Goal: Information Seeking & Learning: Learn about a topic

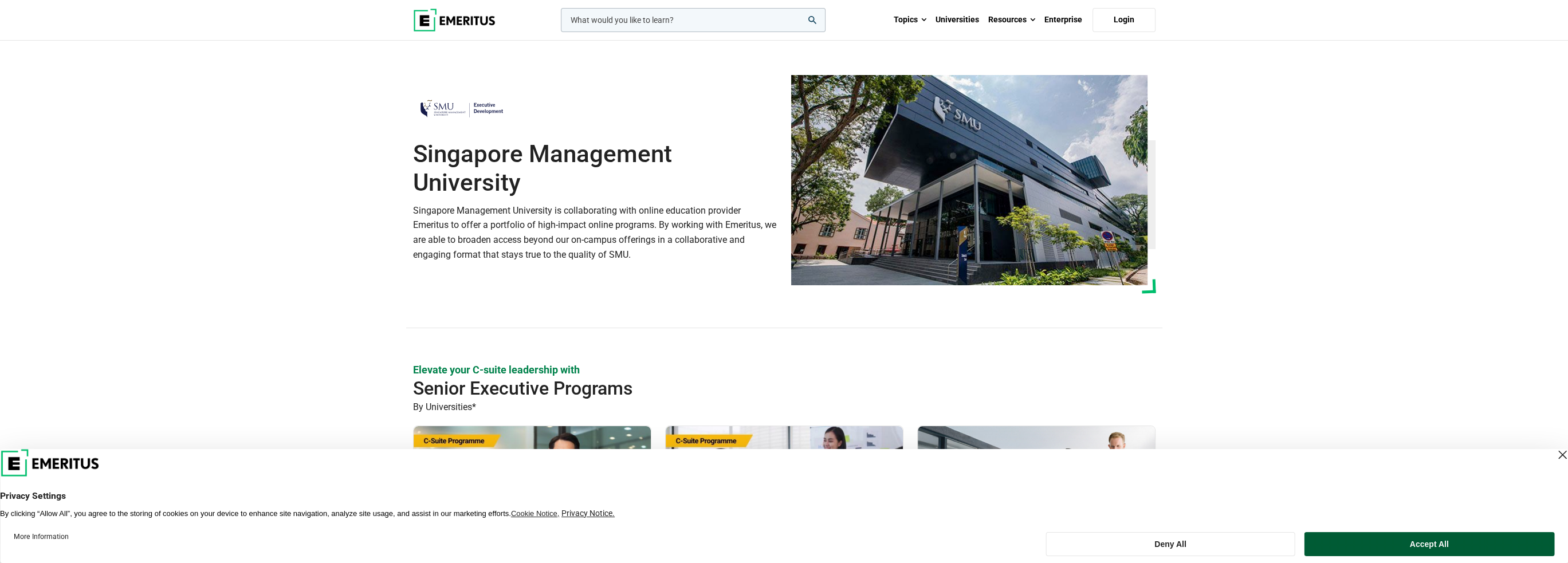
click at [1349, 537] on button "Accept All" at bounding box center [1429, 544] width 250 height 24
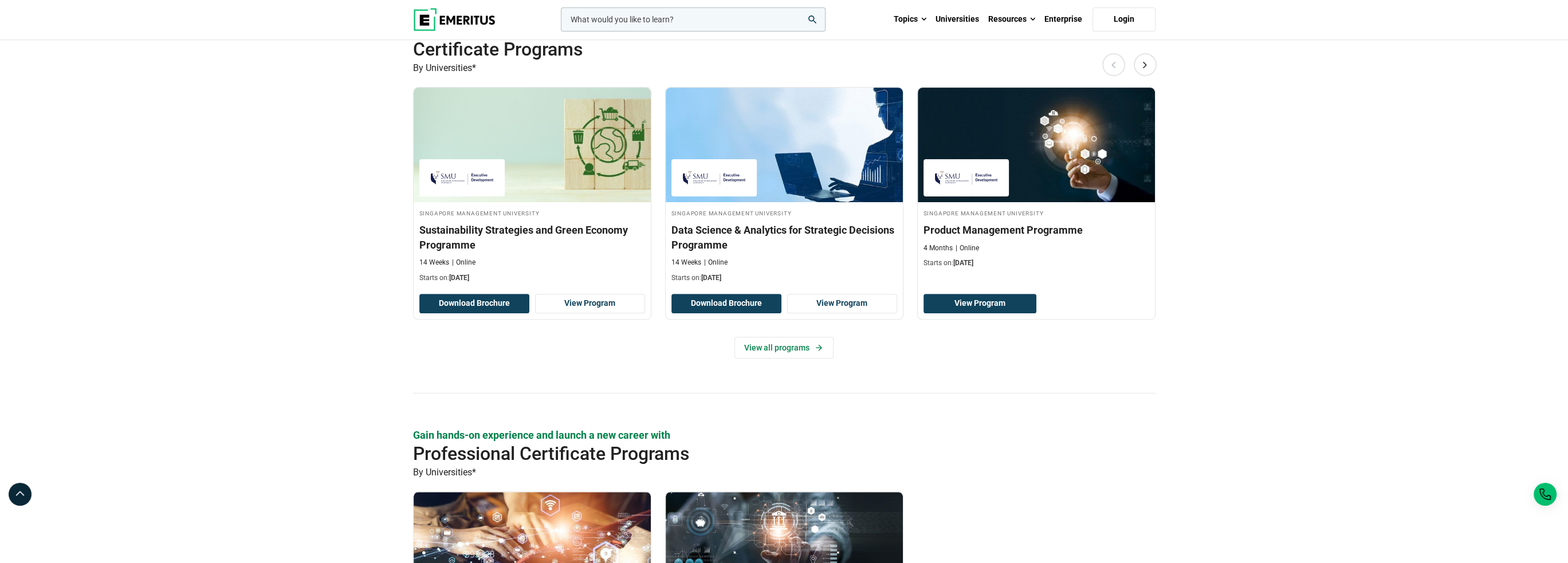
scroll to position [801, 0]
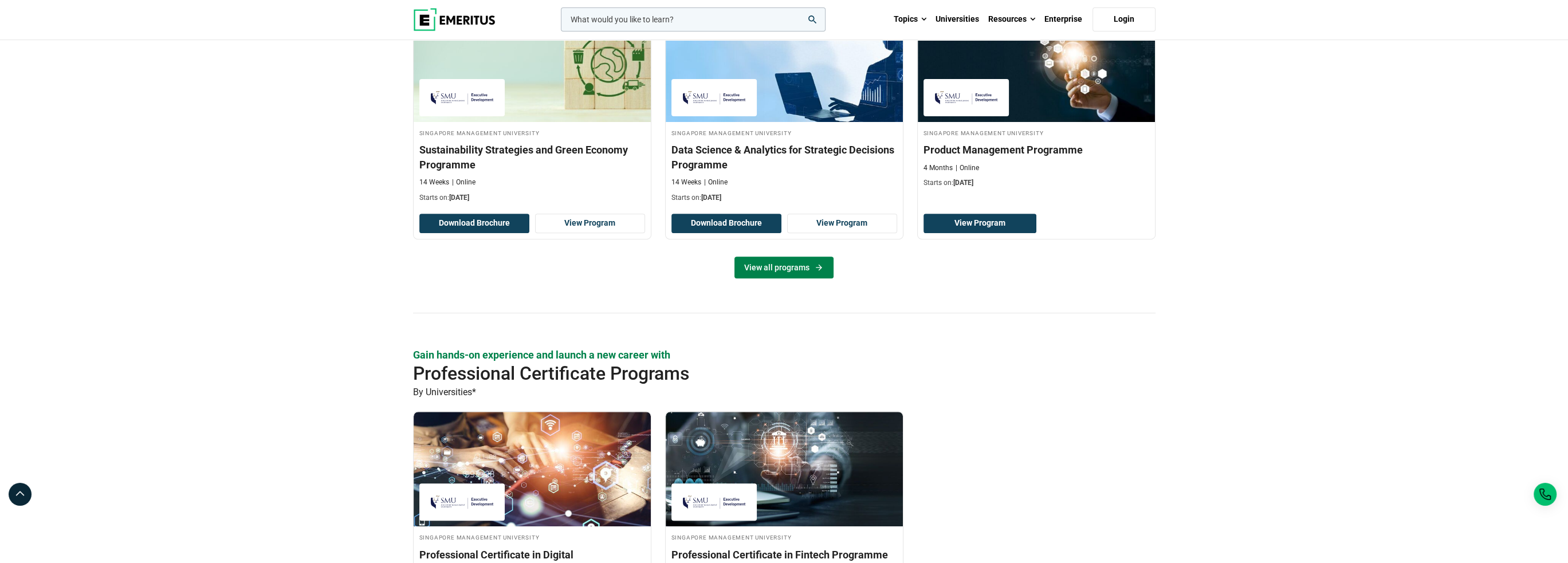
click at [758, 258] on link "View all programs" at bounding box center [784, 267] width 99 height 21
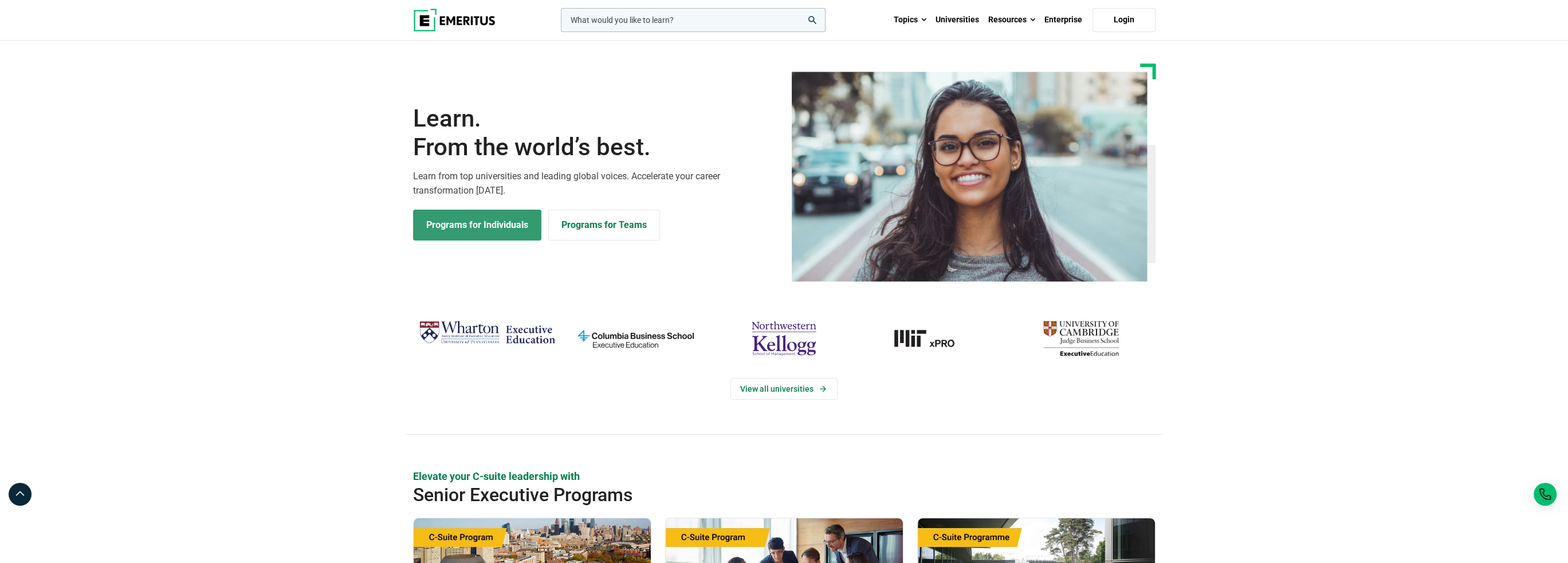
click at [490, 229] on link "Programs for Individuals" at bounding box center [477, 225] width 128 height 31
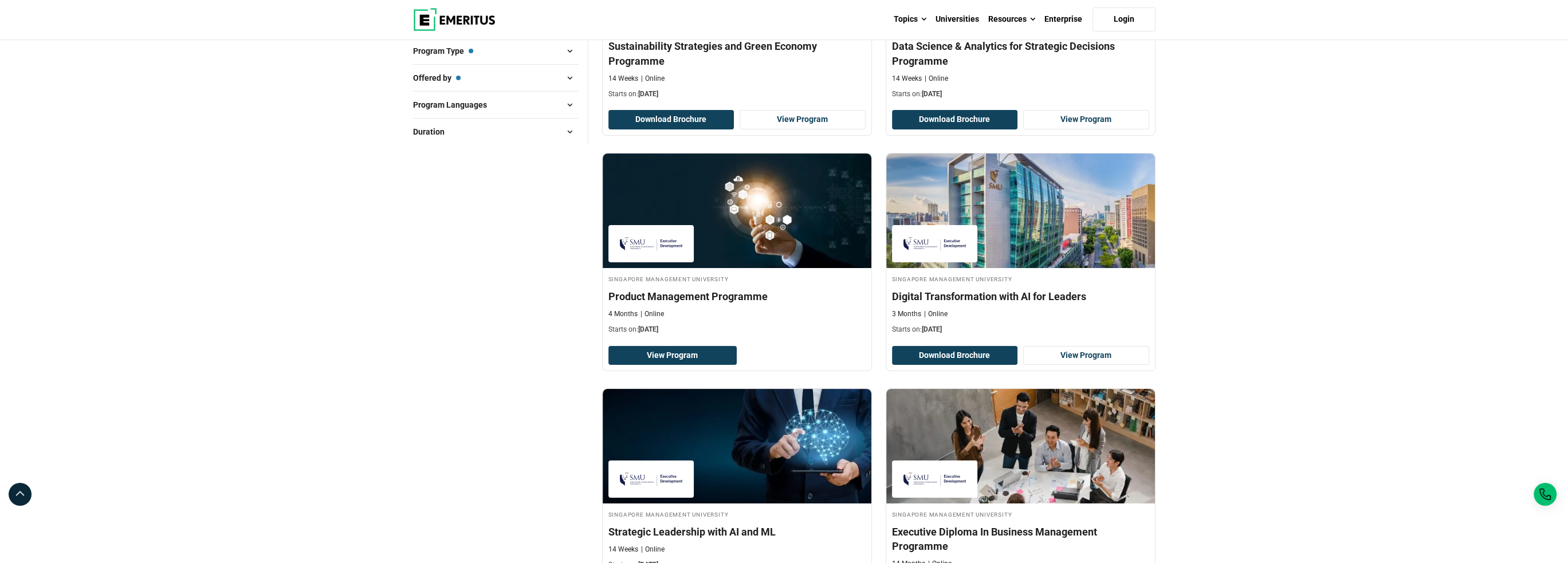
scroll to position [401, 0]
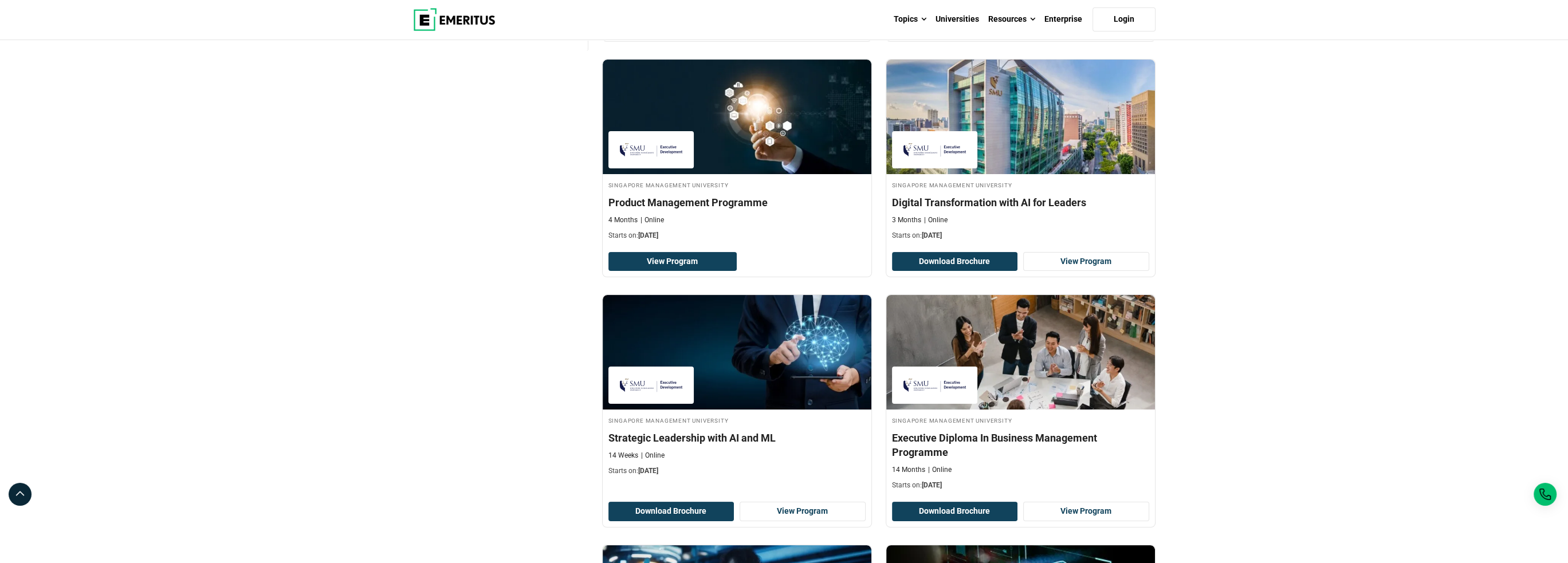
drag, startPoint x: 532, startPoint y: 199, endPoint x: 497, endPoint y: 191, distance: 35.9
click at [497, 191] on div "Filter 3 Reset all × Singapore Management University × Certificate Programs × U…" at bounding box center [501, 303] width 189 height 1056
click at [686, 321] on img at bounding box center [737, 352] width 296 height 126
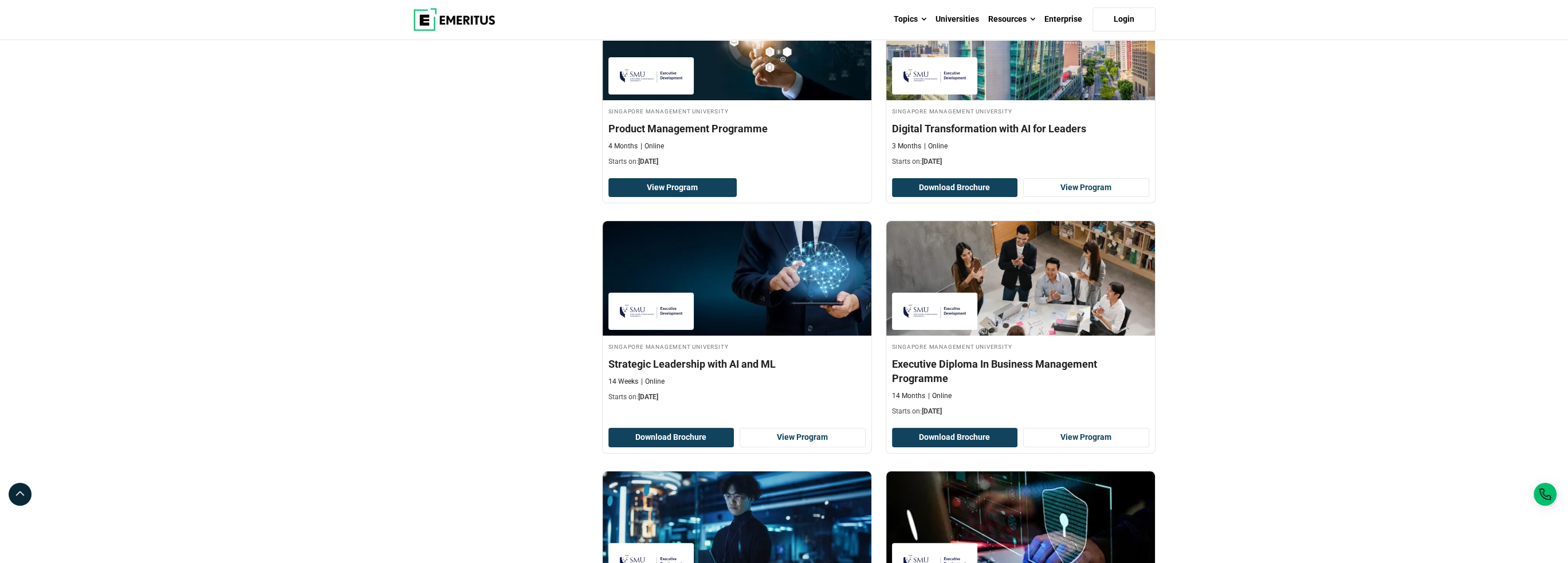
scroll to position [399, 0]
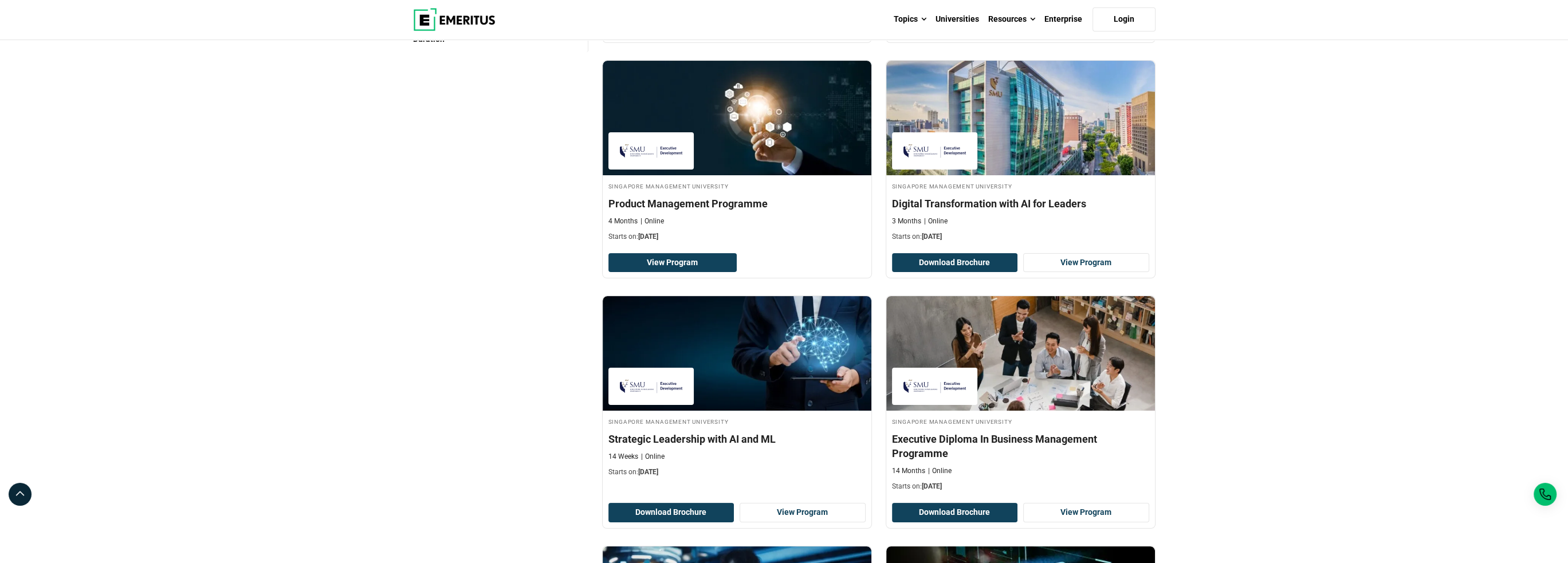
drag, startPoint x: 555, startPoint y: 261, endPoint x: 494, endPoint y: 240, distance: 64.5
click at [494, 240] on div "Filter 3 Reset all × Singapore Management University × Certificate Programs × U…" at bounding box center [501, 304] width 189 height 1056
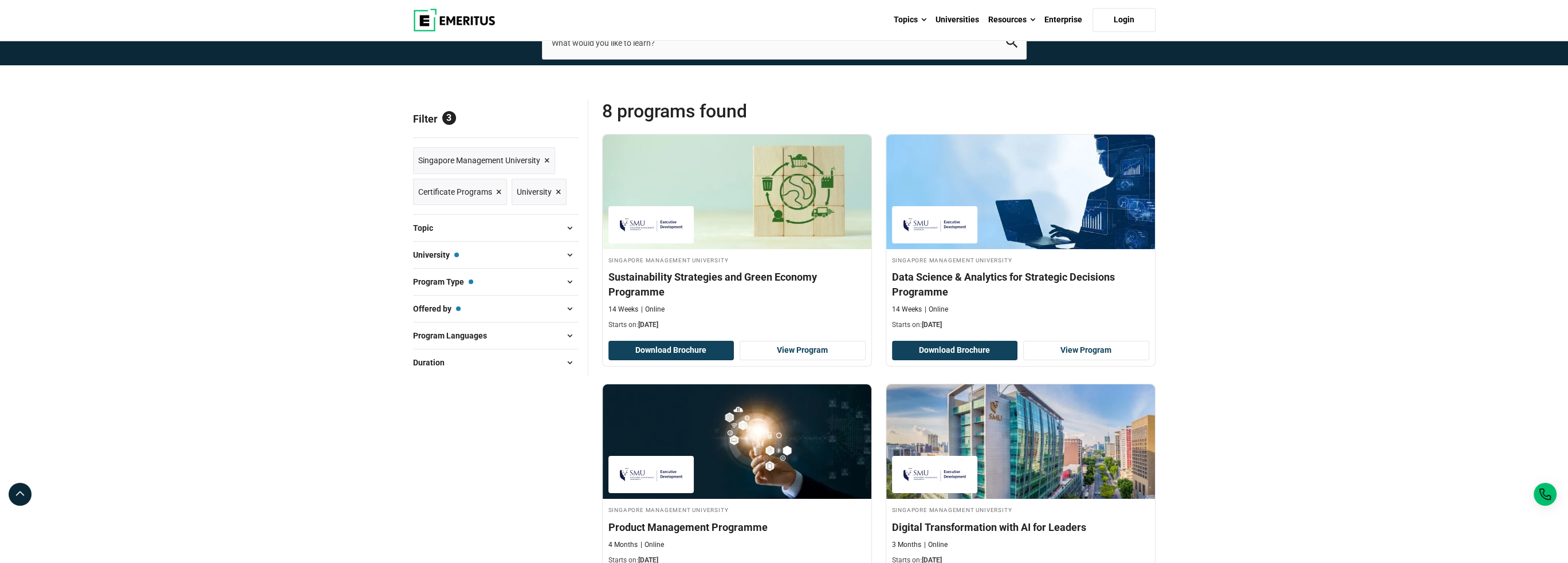
scroll to position [0, 0]
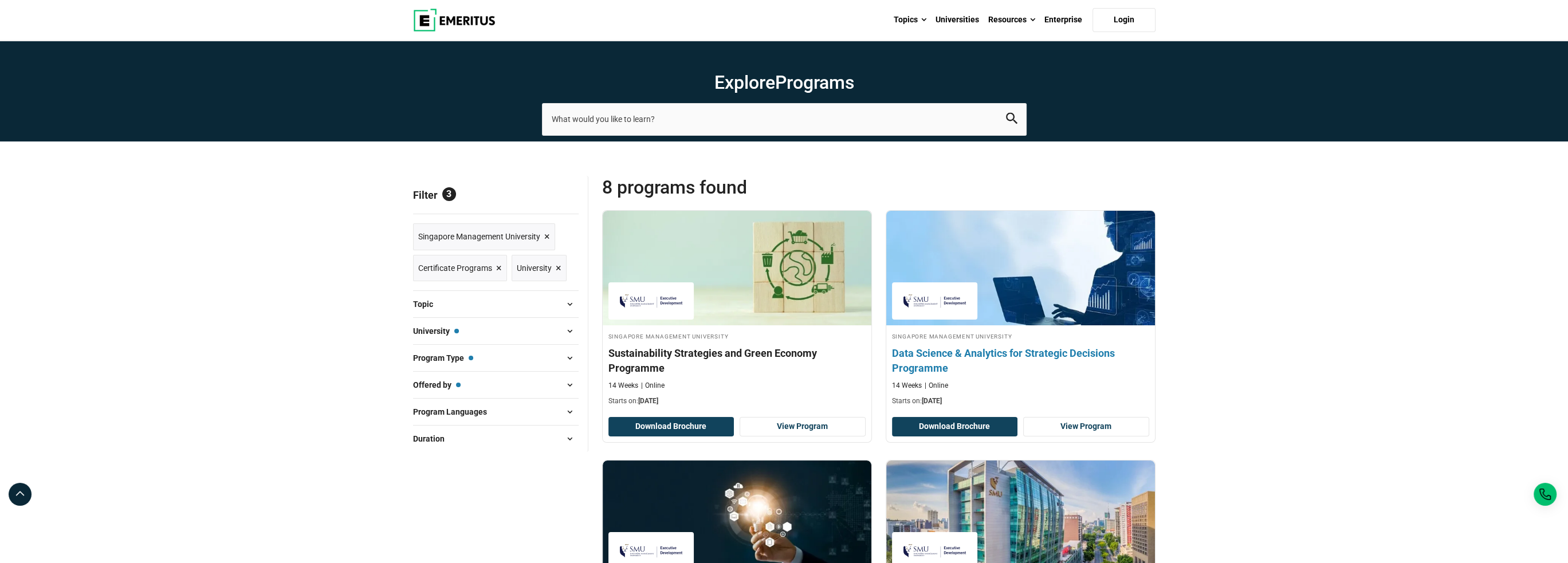
click at [943, 233] on img at bounding box center [1020, 268] width 296 height 126
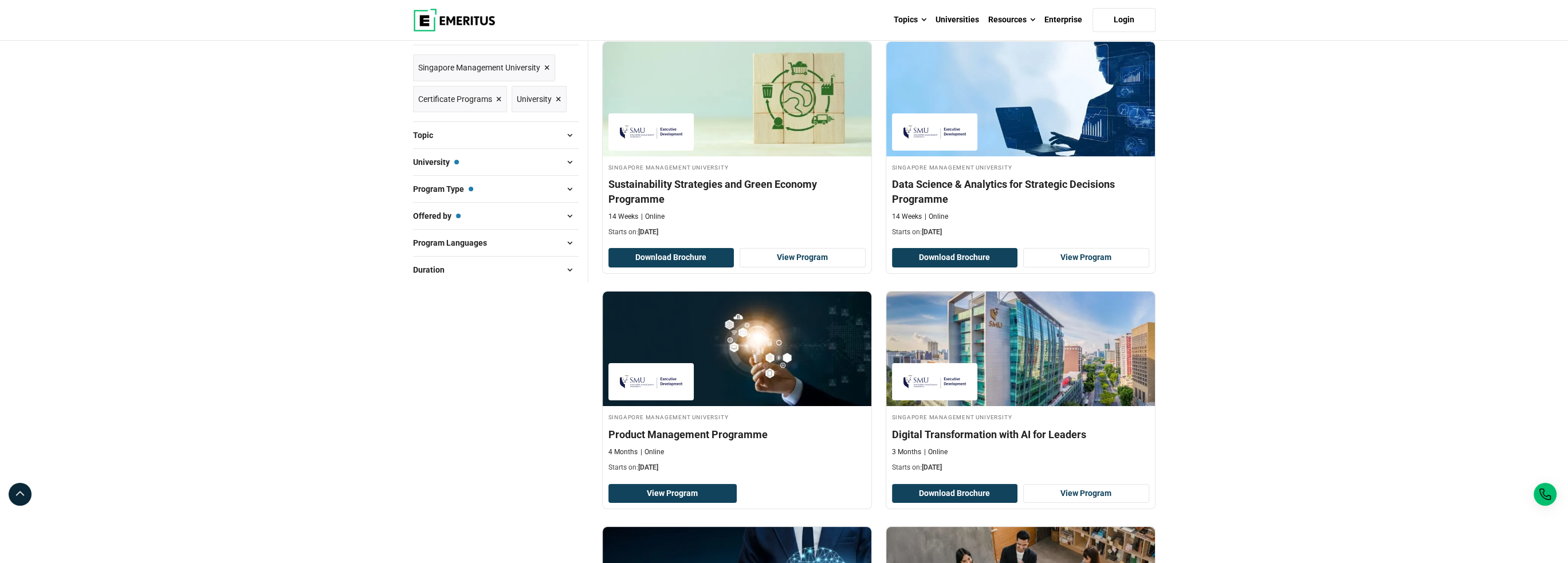
scroll to position [401, 0]
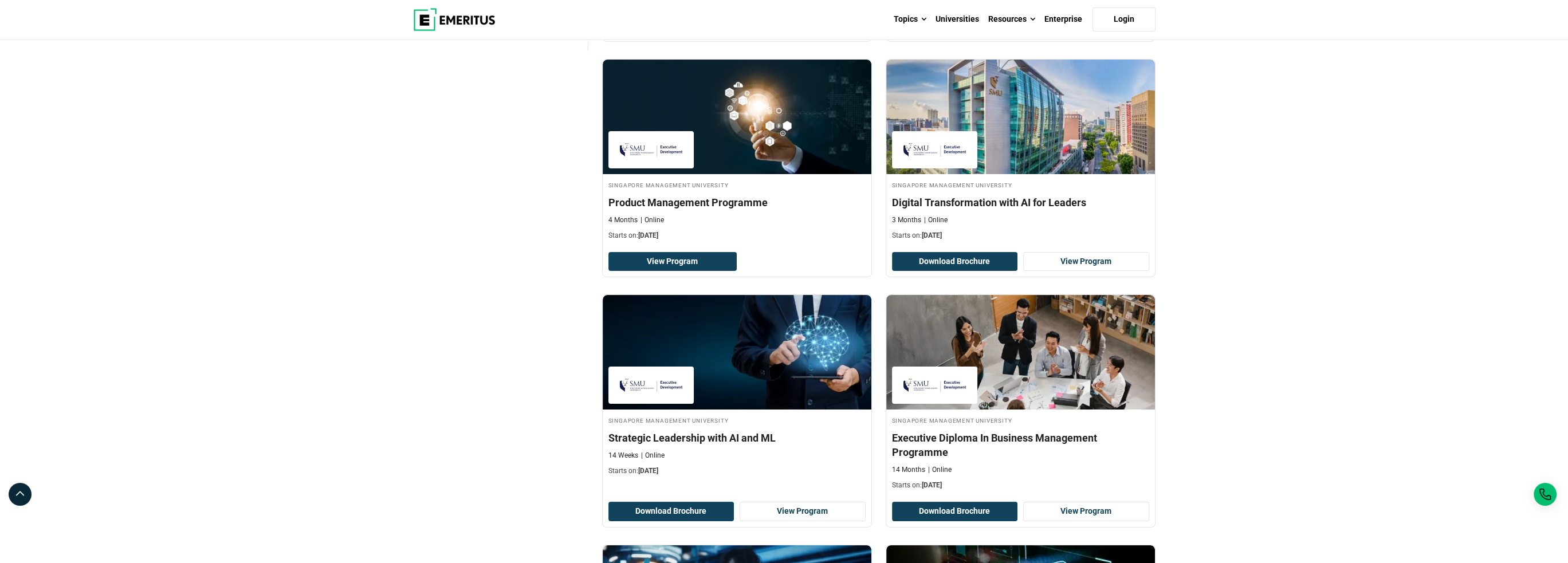
drag, startPoint x: 590, startPoint y: 196, endPoint x: 515, endPoint y: 173, distance: 78.4
click at [515, 173] on div "Filter 3 Reset all × Singapore Management University × Certificate Programs × U…" at bounding box center [501, 303] width 189 height 1056
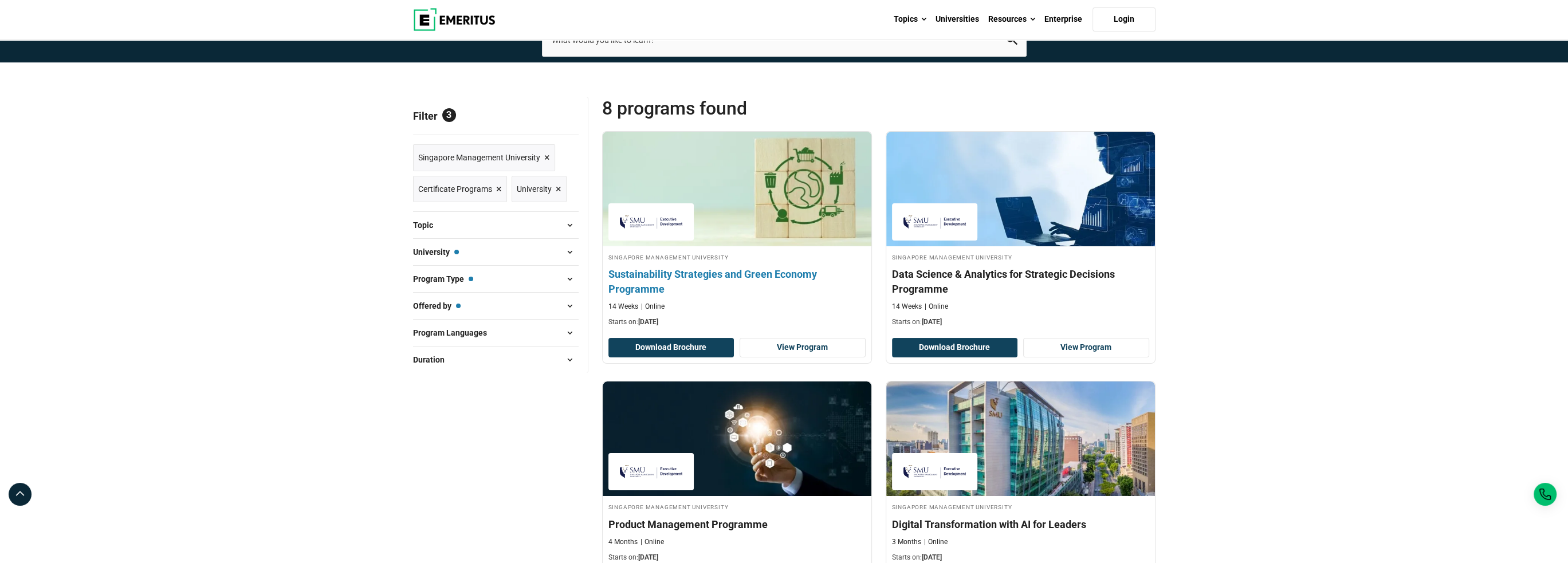
scroll to position [0, 0]
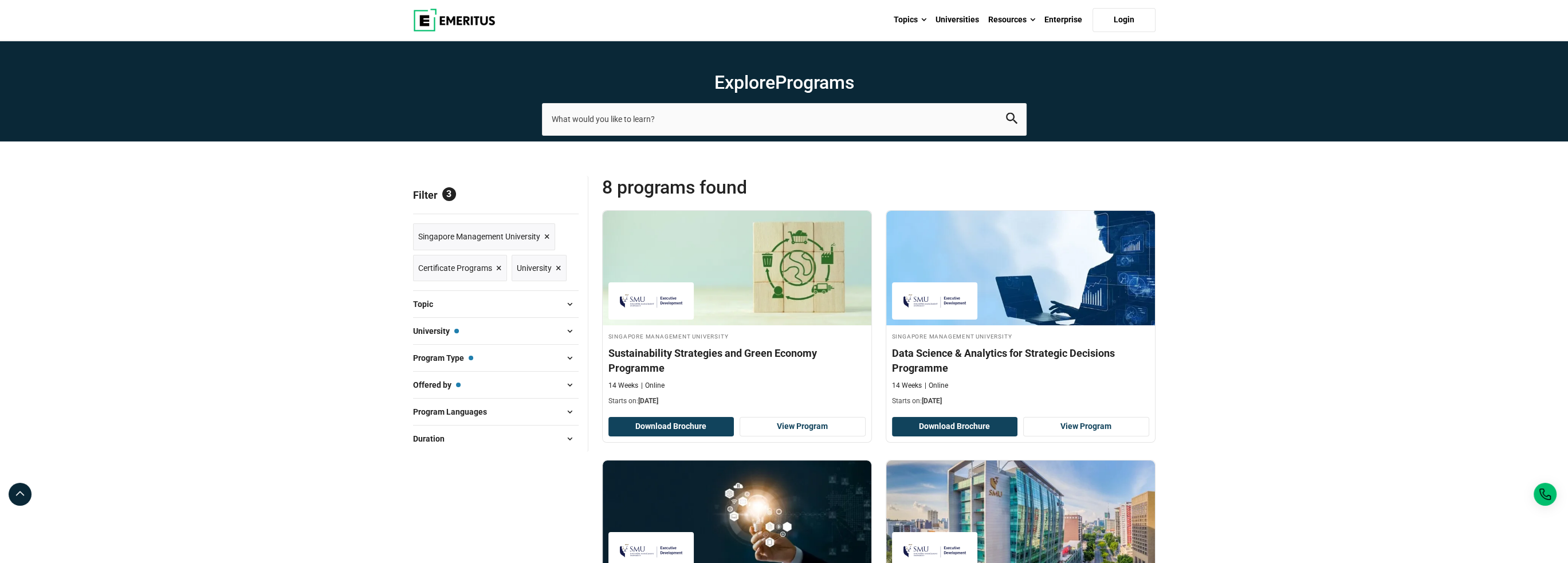
click at [475, 325] on button "University — [GEOGRAPHIC_DATA]" at bounding box center [496, 331] width 165 height 17
